Goal: Find specific page/section: Find specific page/section

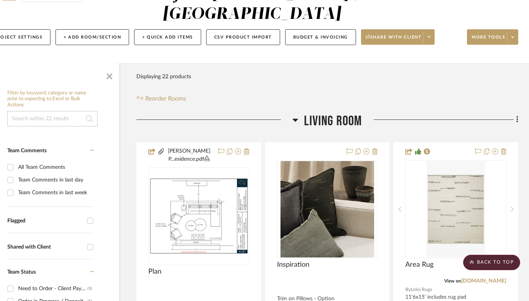
scroll to position [0, 26]
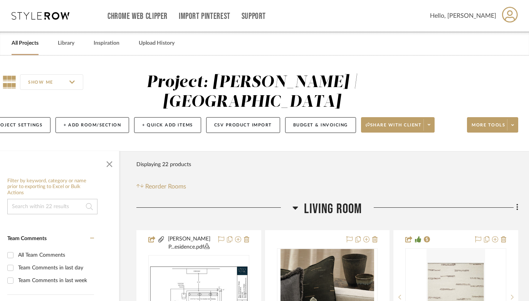
click at [22, 42] on link "All Projects" at bounding box center [25, 43] width 27 height 10
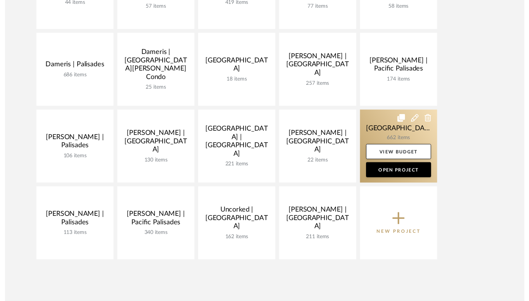
scroll to position [201, 0]
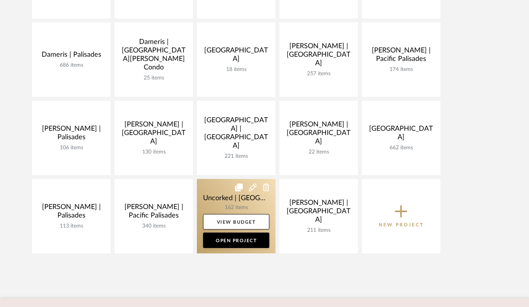
click at [217, 195] on link at bounding box center [236, 216] width 79 height 74
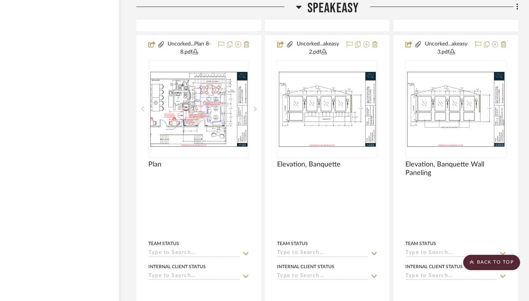
scroll to position [2764, 26]
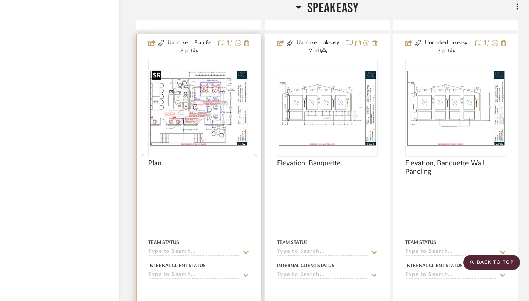
click at [215, 103] on div at bounding box center [198, 156] width 101 height 195
click at [202, 123] on img "0" at bounding box center [198, 108] width 99 height 77
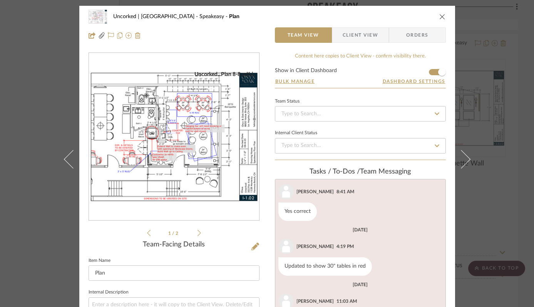
scroll to position [139, 0]
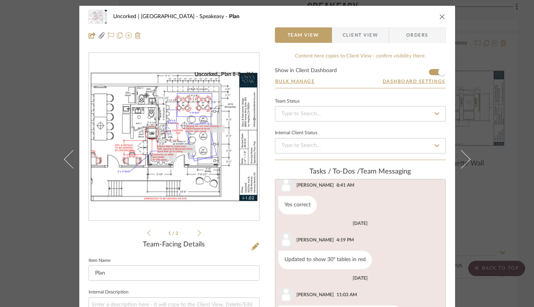
click at [201, 123] on img "0" at bounding box center [174, 137] width 170 height 132
